Goal: Find specific page/section: Find specific page/section

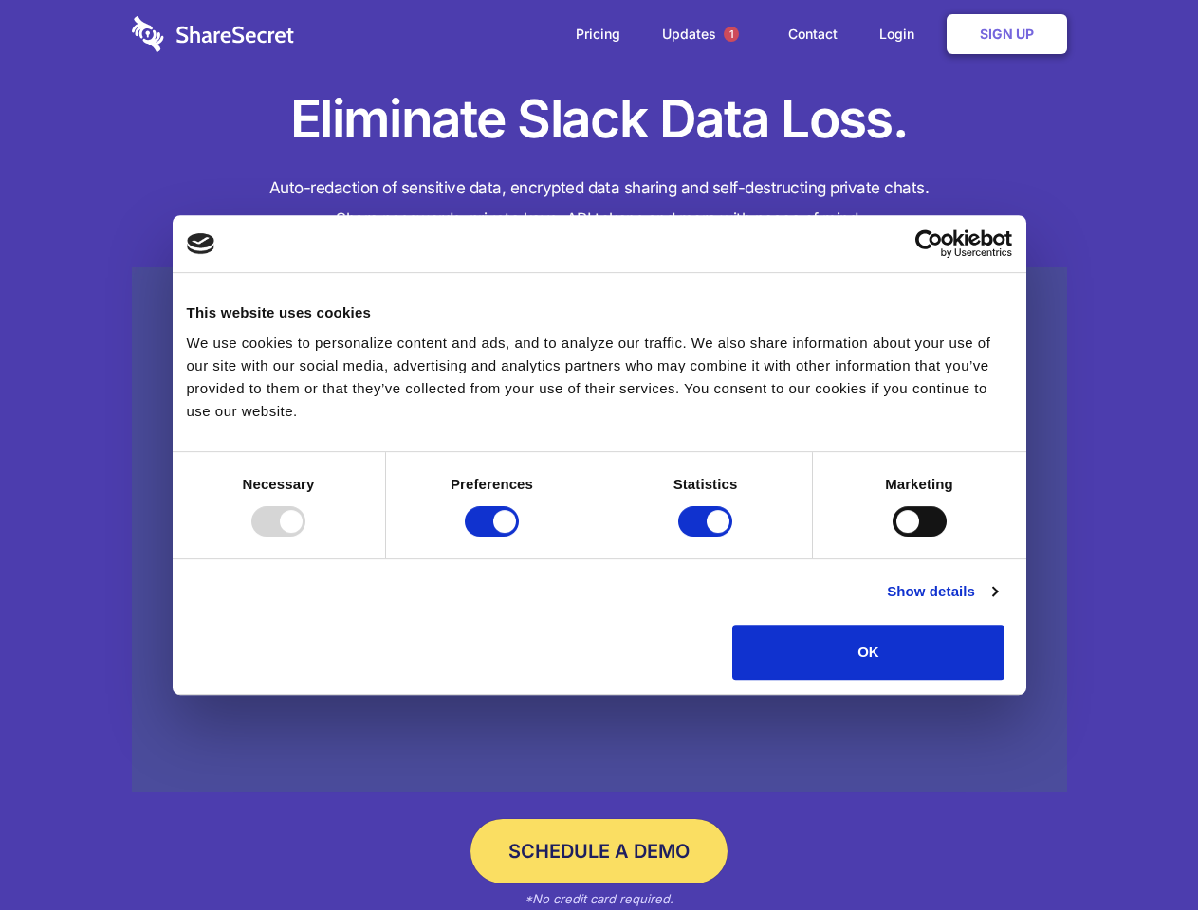
click at [305, 537] on div at bounding box center [278, 521] width 54 height 30
click at [519, 537] on input "Preferences" at bounding box center [492, 521] width 54 height 30
checkbox input "false"
click at [707, 537] on input "Statistics" at bounding box center [705, 521] width 54 height 30
checkbox input "false"
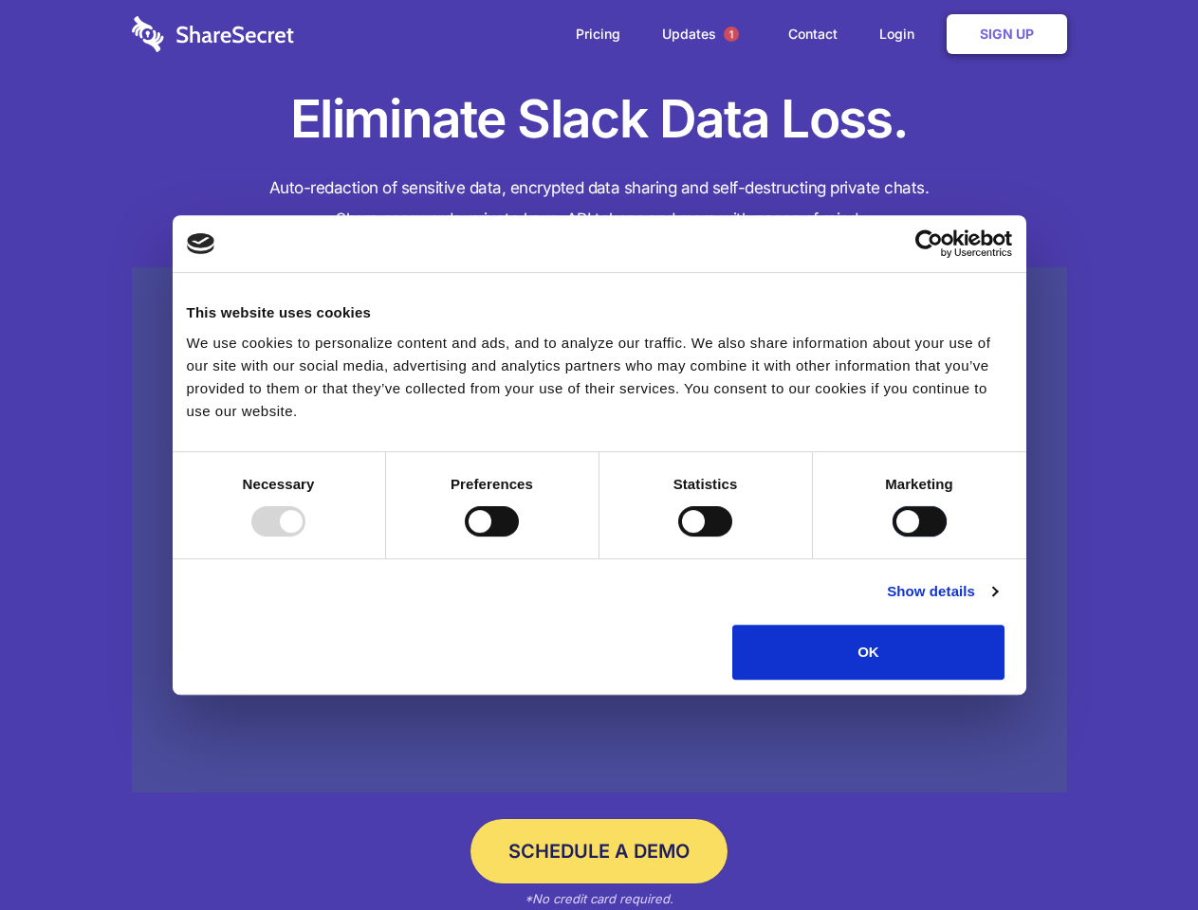
click at [892, 537] on input "Marketing" at bounding box center [919, 521] width 54 height 30
checkbox input "true"
click at [997, 603] on link "Show details" at bounding box center [942, 591] width 110 height 23
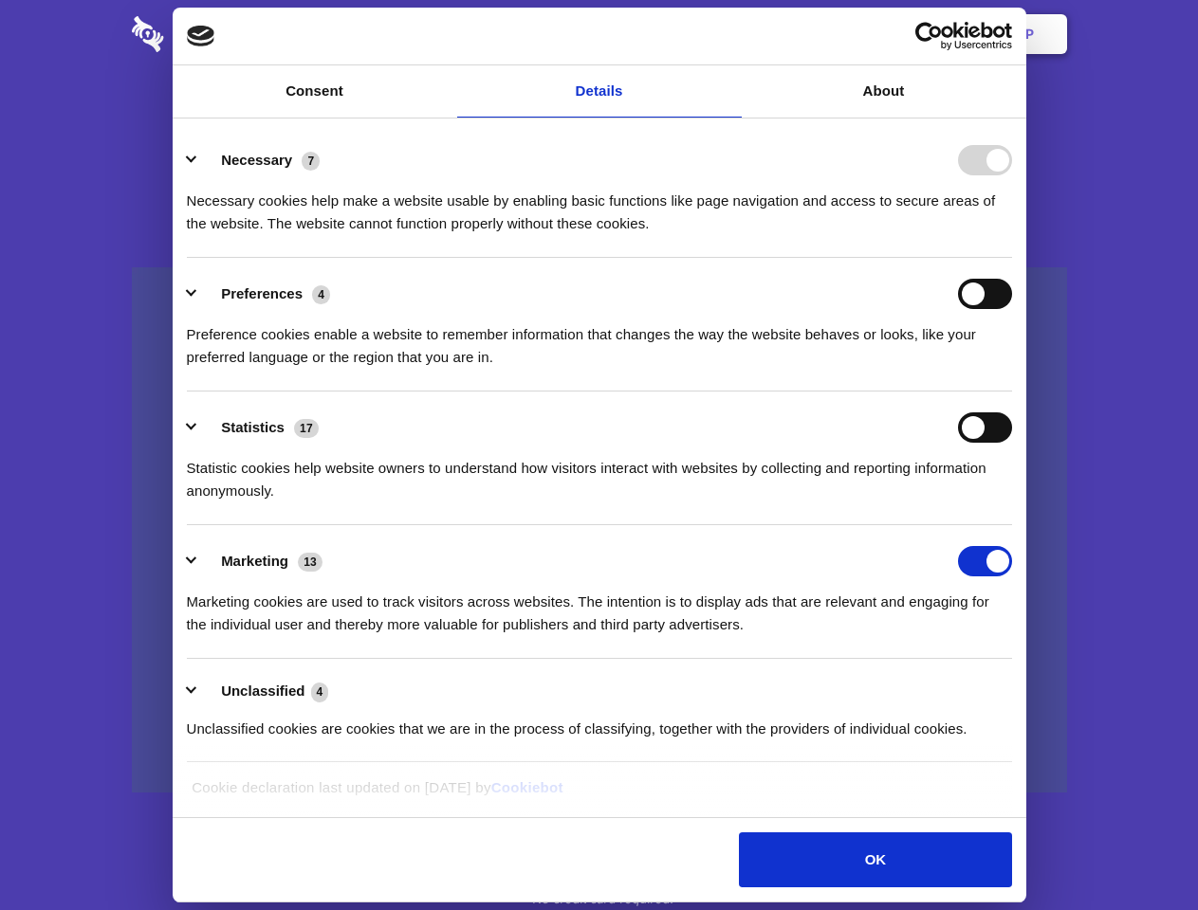
click at [1012, 235] on div "Necessary cookies help make a website usable by enabling basic functions like p…" at bounding box center [599, 205] width 825 height 60
click at [730, 34] on span "1" at bounding box center [731, 34] width 15 height 15
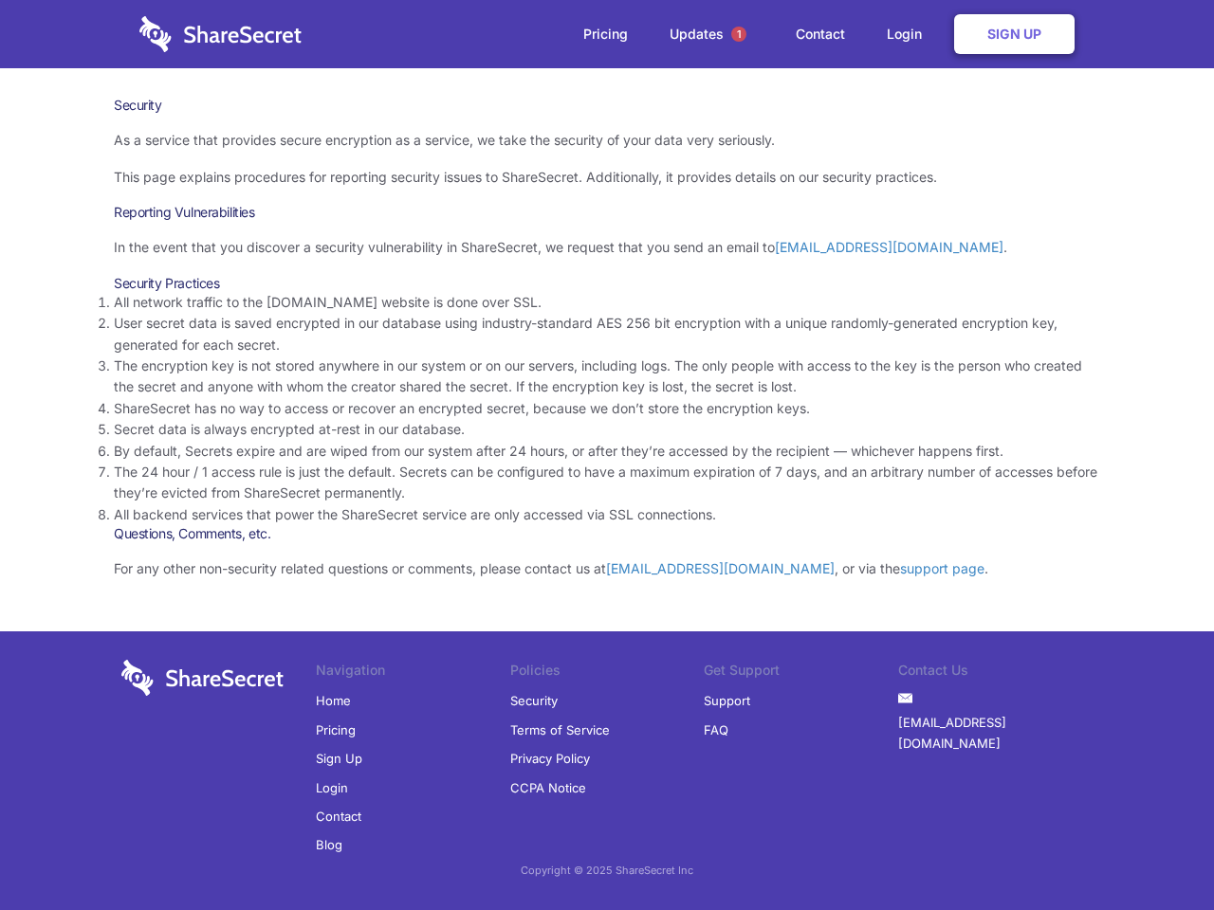
click at [607, 455] on li "By default, Secrets expire and are wiped from our system after 24 hours, or aft…" at bounding box center [607, 451] width 986 height 21
click at [739, 34] on span "1" at bounding box center [738, 34] width 15 height 15
